Goal: Task Accomplishment & Management: Manage account settings

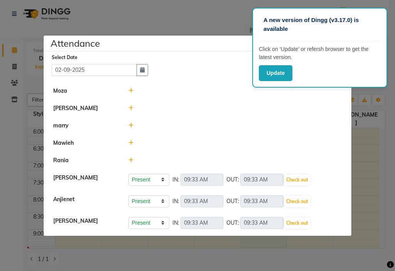
click at [130, 108] on icon at bounding box center [130, 107] width 5 height 5
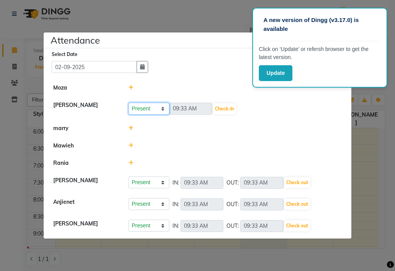
click at [155, 107] on select "Present Absent Late Half Day Weekly Off" at bounding box center [148, 109] width 41 height 12
select select "W"
click at [128, 103] on select "Present Absent Late Half Day Weekly Off" at bounding box center [148, 109] width 41 height 12
click at [178, 108] on button "Save" at bounding box center [177, 108] width 15 height 11
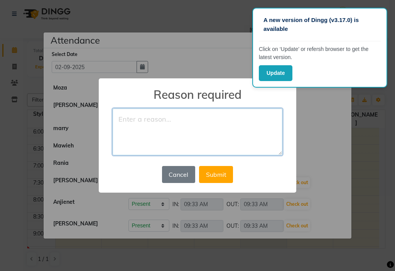
click at [176, 122] on textarea at bounding box center [198, 131] width 170 height 47
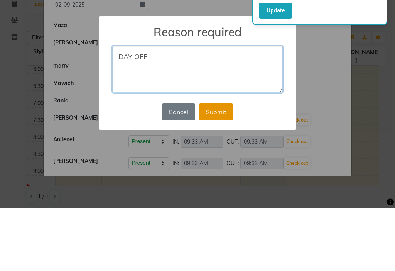
type textarea "DAY OFF"
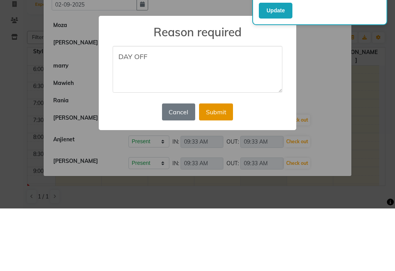
click at [223, 173] on button "Submit" at bounding box center [216, 174] width 34 height 17
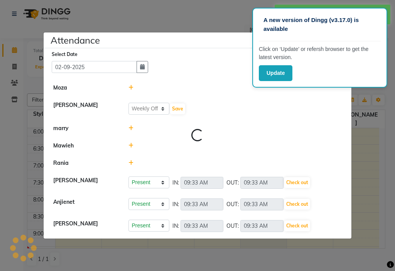
select select "W"
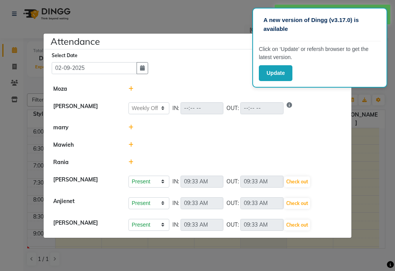
click at [227, 70] on div "Select Date 02-09-2025" at bounding box center [201, 62] width 298 height 23
click at [337, 122] on li "marry" at bounding box center [198, 128] width 304 height 18
click at [343, 51] on p "Click on ‘Update’ or refersh browser to get the latest version." at bounding box center [320, 53] width 122 height 16
click at [392, 186] on ngb-modal-window "Attendance × Select Date 02-09-2025 Moza Davina Present Absent Late Half Day We…" at bounding box center [197, 135] width 395 height 271
